Goal: Browse casually

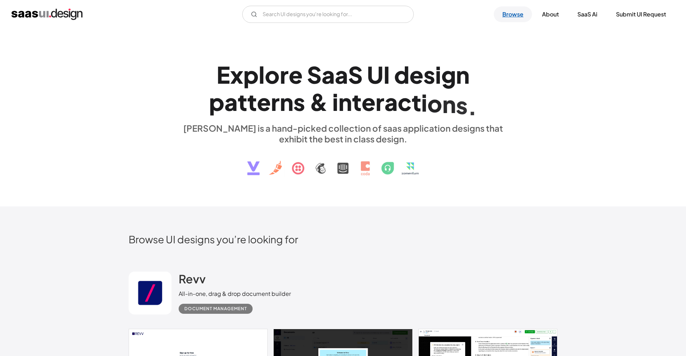
click at [509, 19] on link "Browse" at bounding box center [513, 14] width 38 height 16
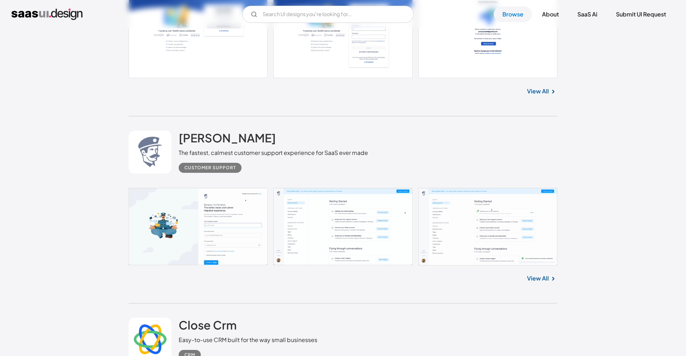
scroll to position [1381, 0]
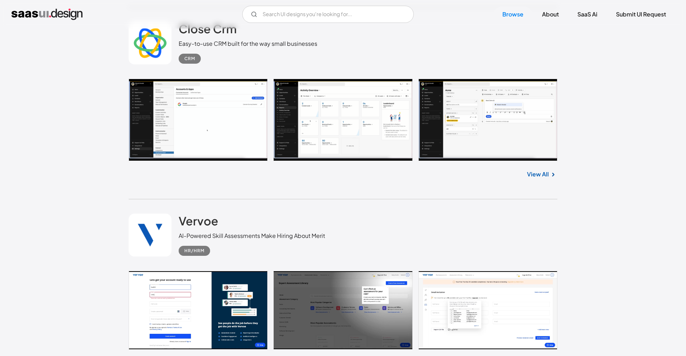
click at [544, 178] on link "View All" at bounding box center [538, 174] width 22 height 9
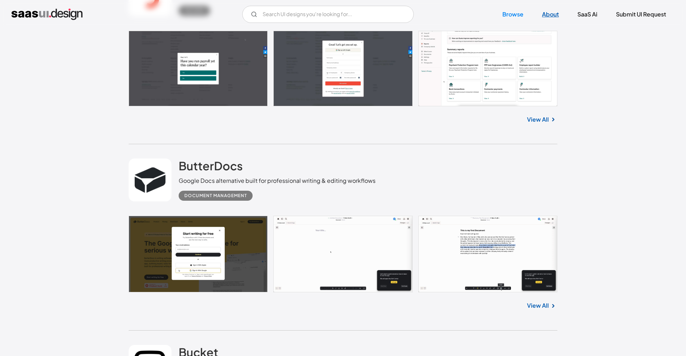
scroll to position [1825, 0]
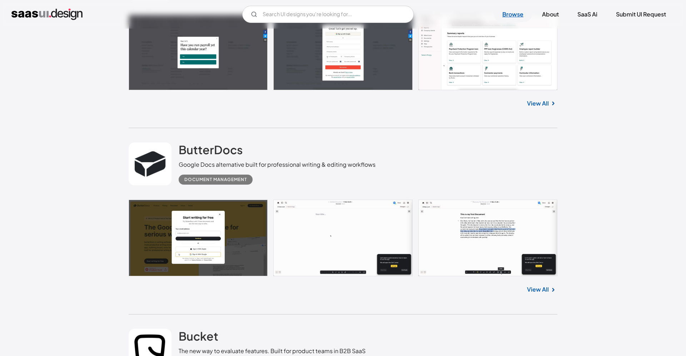
click at [512, 13] on link "Browse" at bounding box center [513, 14] width 38 height 16
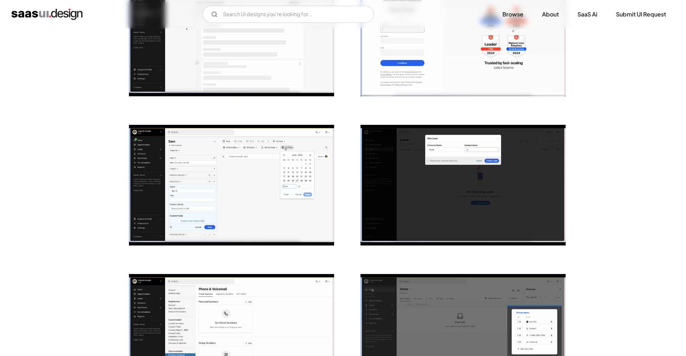
scroll to position [1085, 0]
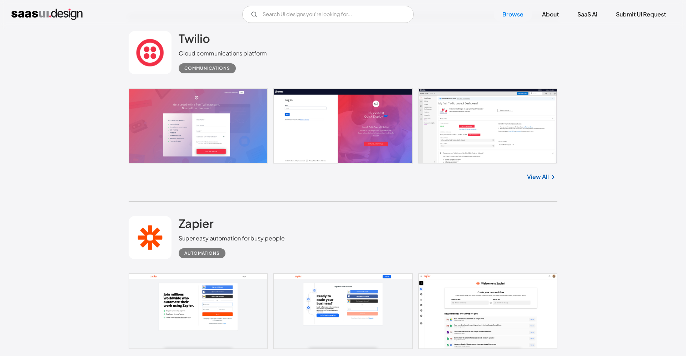
scroll to position [3108, 0]
